Goal: Check status: Check status

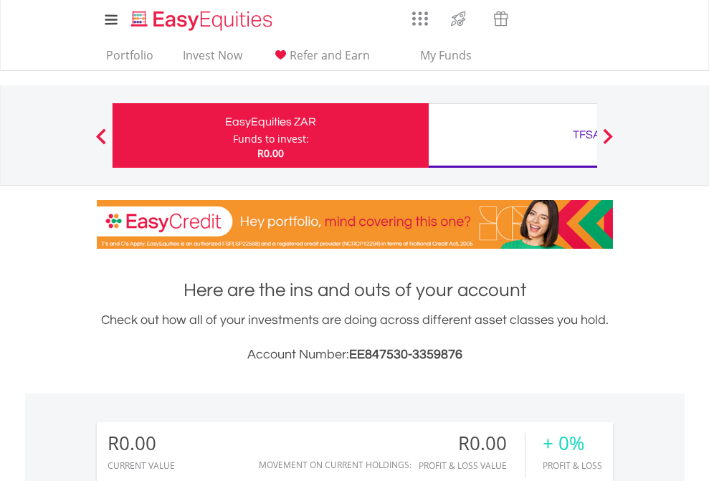
scroll to position [138, 225]
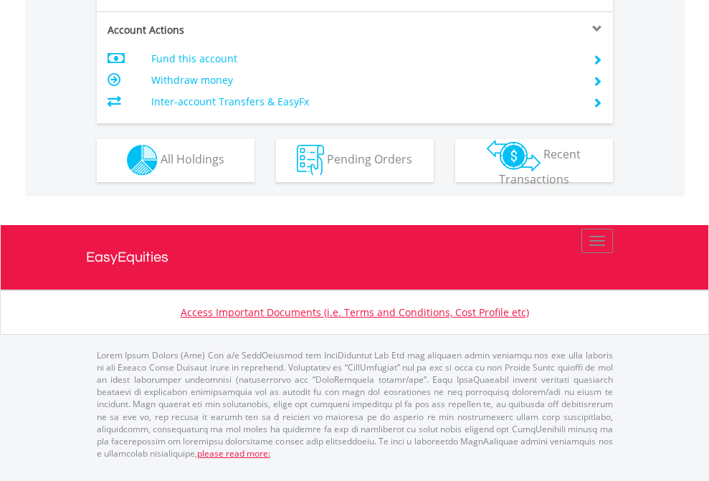
scroll to position [1341, 0]
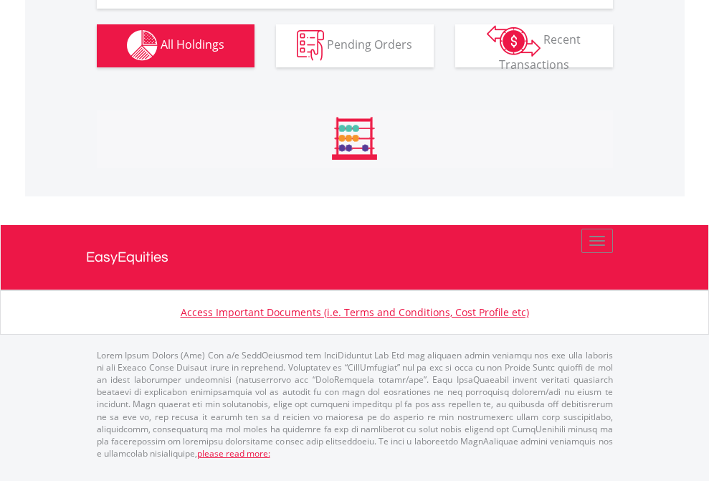
scroll to position [1420, 0]
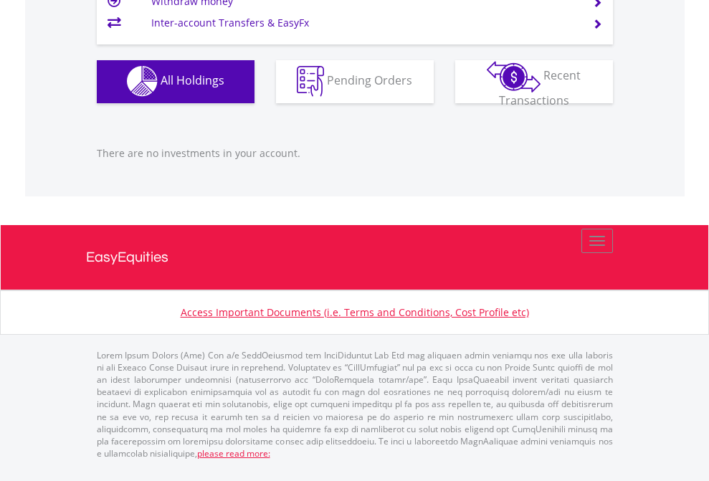
scroll to position [1420, 0]
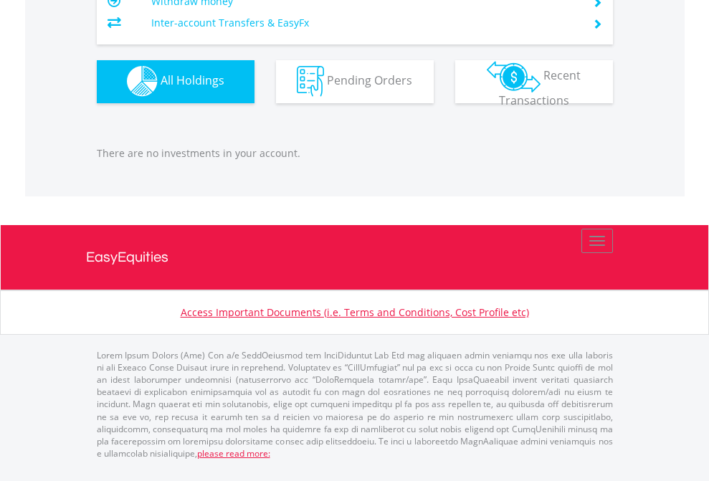
scroll to position [138, 225]
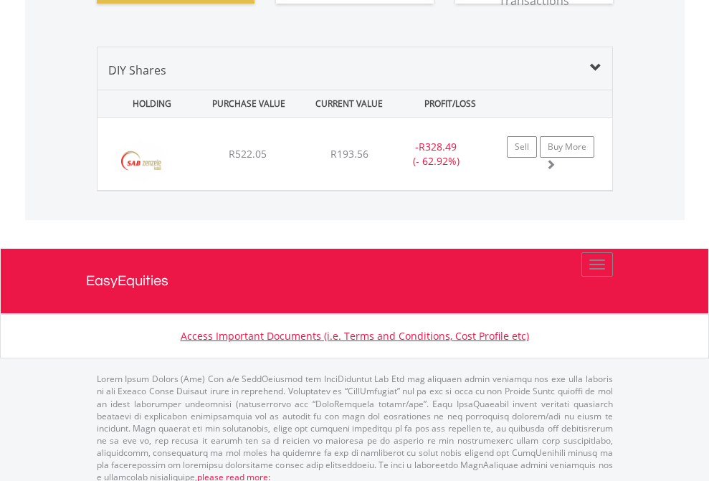
scroll to position [1595, 0]
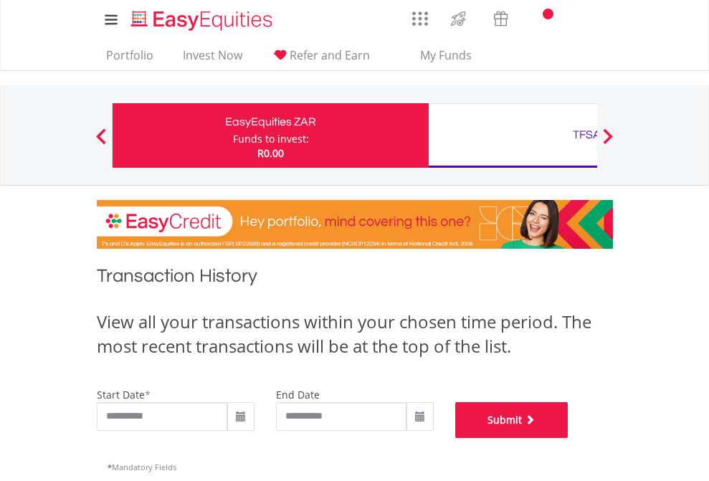
click at [569, 438] on button "Submit" at bounding box center [511, 420] width 113 height 36
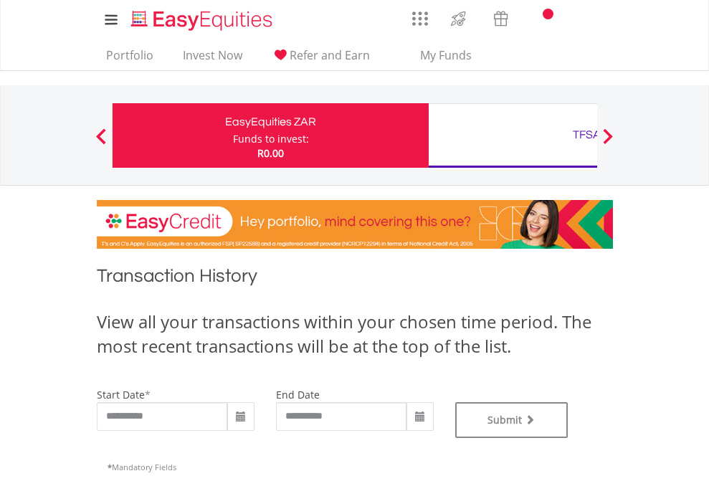
click at [513, 136] on div "TFSA" at bounding box center [586, 135] width 299 height 20
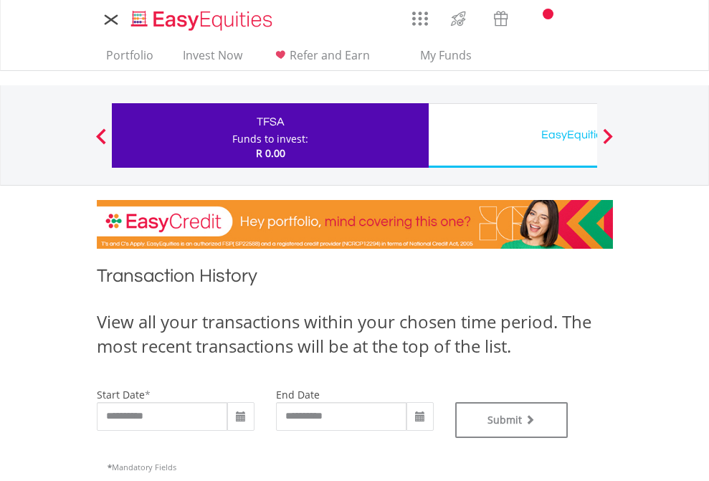
type input "**********"
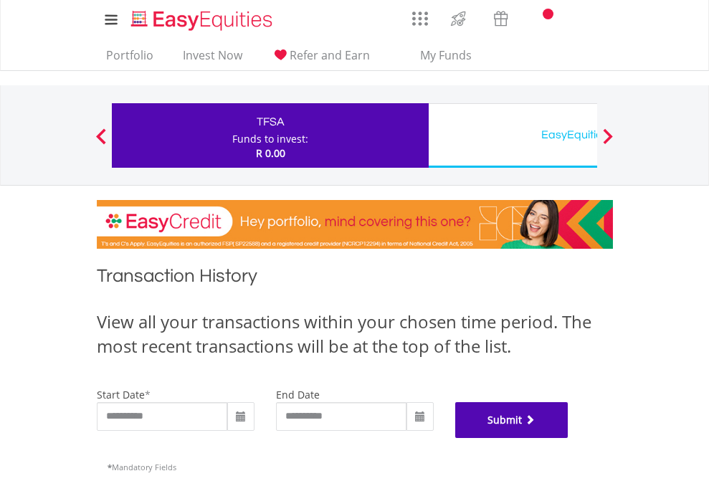
click at [569, 438] on button "Submit" at bounding box center [511, 420] width 113 height 36
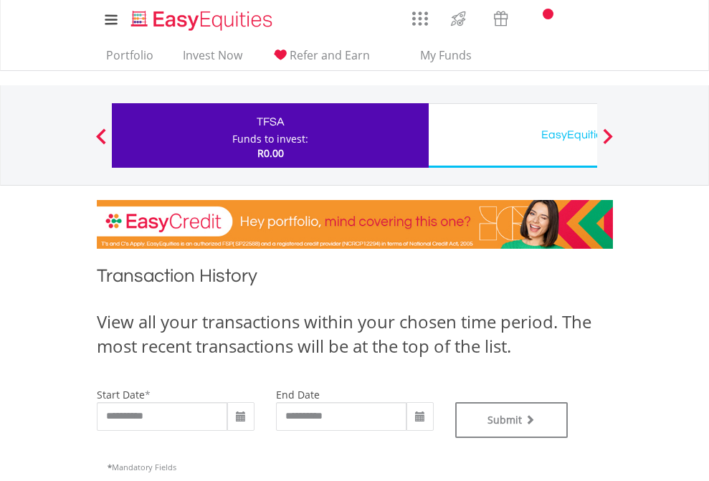
click at [513, 136] on div "EasyEquities USD" at bounding box center [586, 135] width 299 height 20
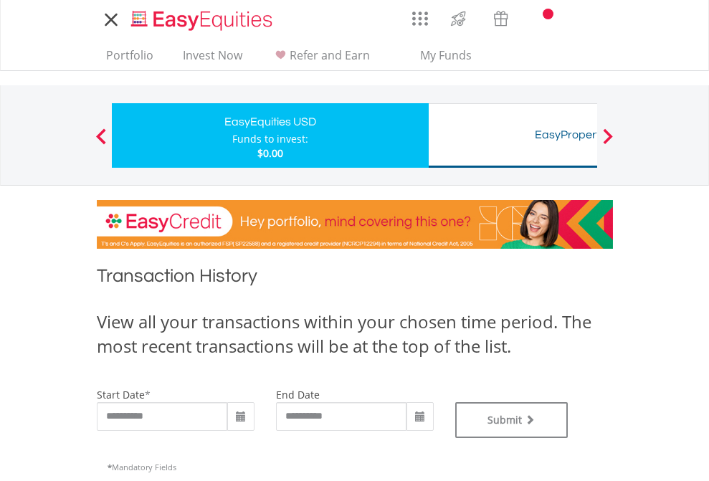
type input "**********"
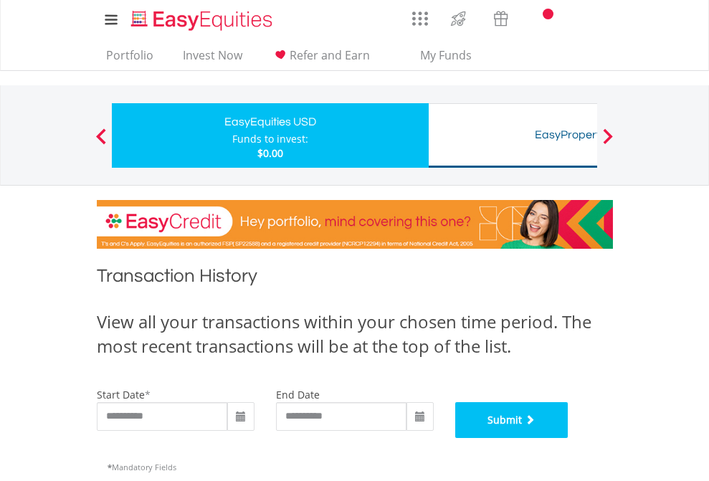
click at [569, 438] on button "Submit" at bounding box center [511, 420] width 113 height 36
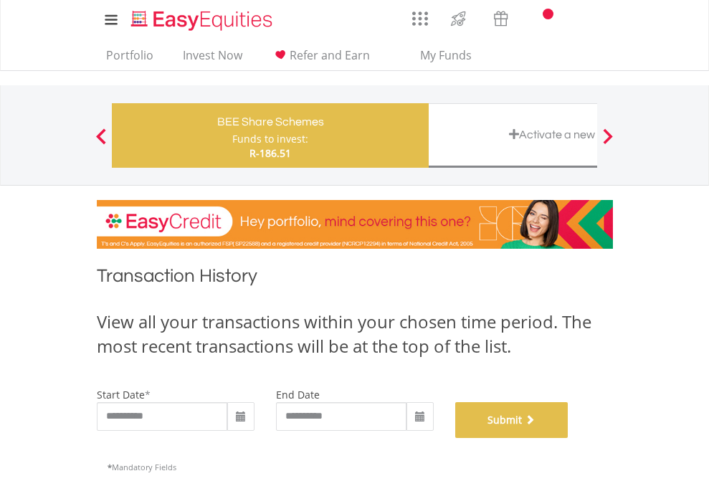
click at [569, 438] on button "Submit" at bounding box center [511, 420] width 113 height 36
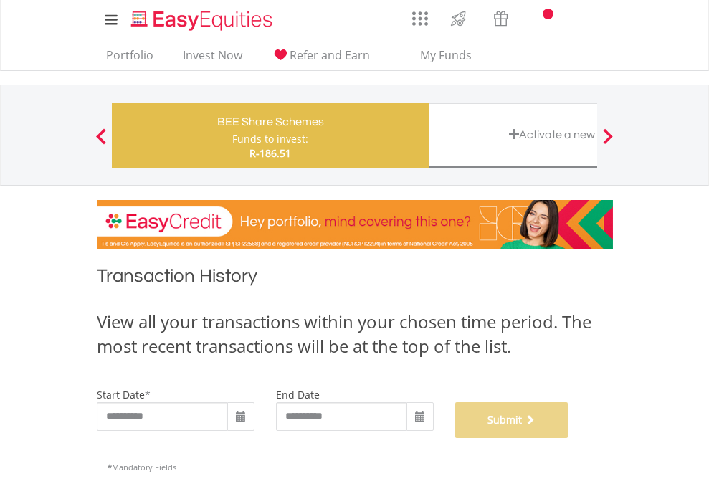
scroll to position [582, 0]
